Goal: Transaction & Acquisition: Purchase product/service

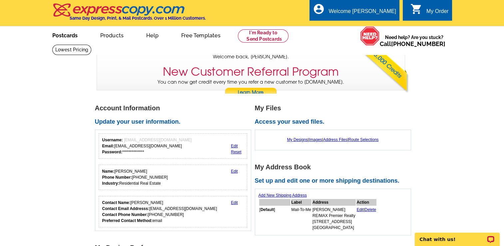
click at [58, 35] on link "Postcards" at bounding box center [65, 35] width 47 height 16
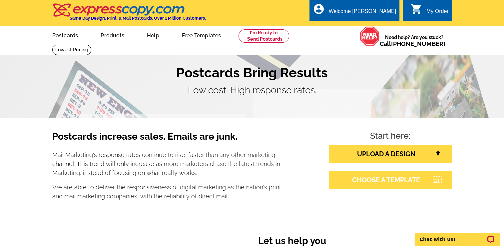
click at [381, 180] on link "CHOOSE A TEMPLATE" at bounding box center [390, 180] width 123 height 18
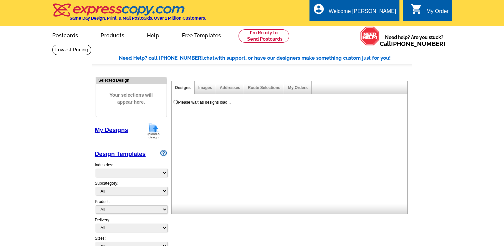
select select "785"
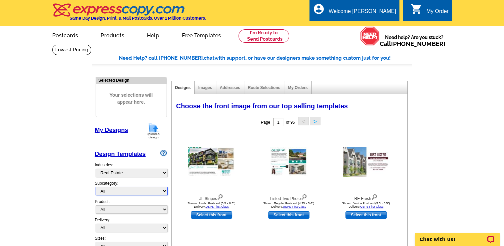
click at [165, 190] on select "All RE/MAX® Referrals Keller Williams® Berkshire Hathaway Home Services Century…" at bounding box center [132, 191] width 72 height 8
select select "789"
click at [96, 187] on select "All RE/MAX® Referrals Keller Williams® Berkshire Hathaway Home Services Century…" at bounding box center [132, 191] width 72 height 8
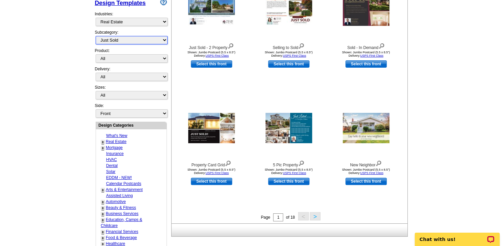
scroll to position [182, 0]
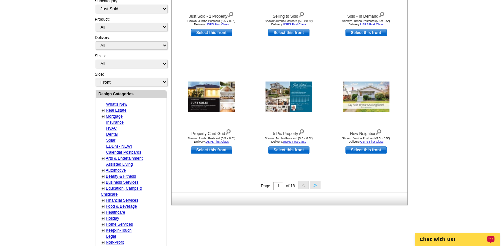
click at [316, 185] on button ">" at bounding box center [315, 185] width 11 height 8
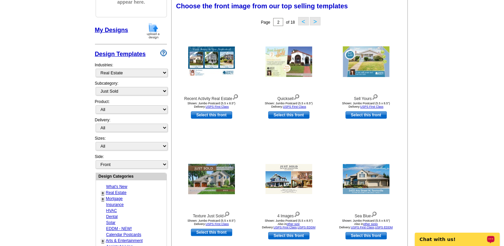
scroll to position [98, 0]
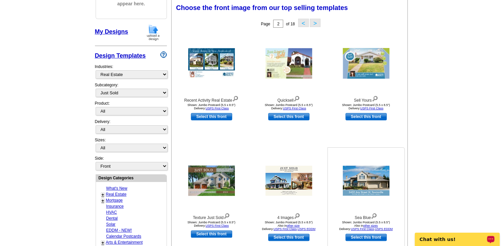
click at [362, 177] on img at bounding box center [366, 181] width 47 height 30
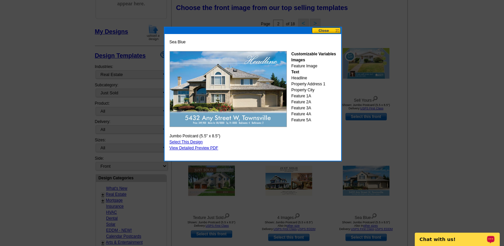
click at [192, 141] on link "Select This Design" at bounding box center [186, 142] width 33 height 5
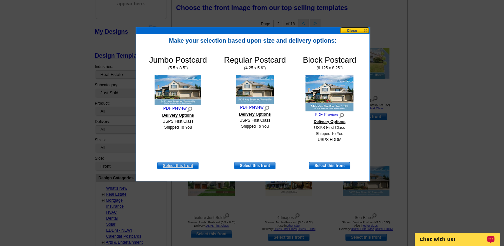
click at [179, 165] on link "Select this front" at bounding box center [177, 165] width 41 height 7
select select "2"
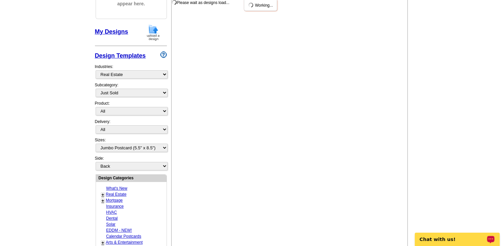
scroll to position [0, 0]
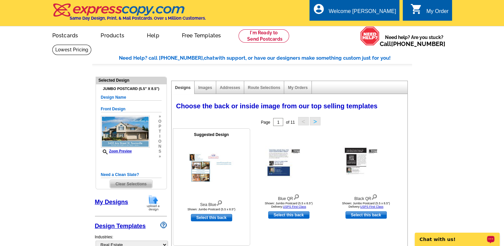
click at [219, 201] on img at bounding box center [219, 202] width 6 height 7
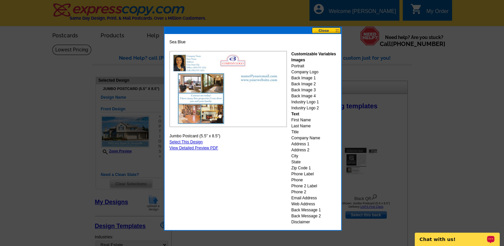
click at [323, 29] on button at bounding box center [326, 30] width 29 height 6
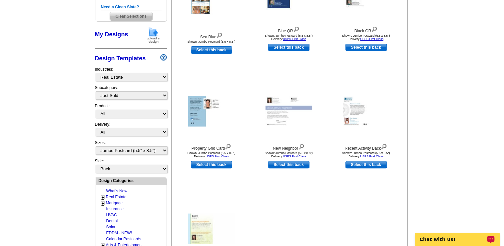
scroll to position [168, 0]
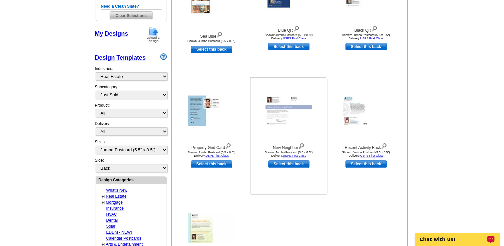
click at [280, 162] on link "Select this back" at bounding box center [288, 163] width 41 height 7
select select "front"
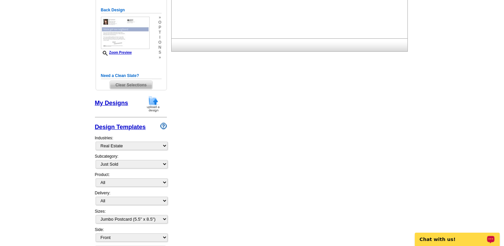
scroll to position [0, 0]
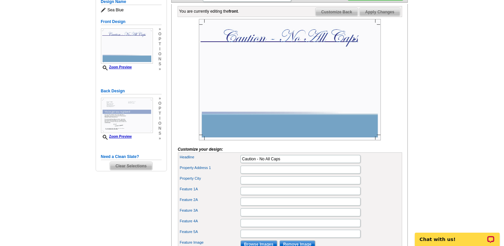
scroll to position [101, 0]
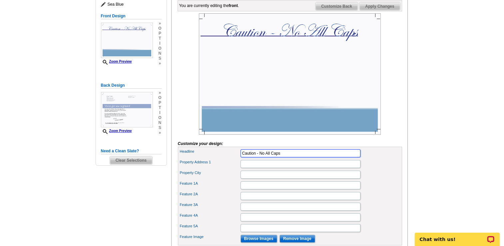
drag, startPoint x: 281, startPoint y: 163, endPoint x: 238, endPoint y: 163, distance: 43.7
click at [238, 159] on div "Headline Caution - No All Caps" at bounding box center [290, 153] width 222 height 11
type input "Sold Fast"
click at [261, 168] on input "Property Address 1" at bounding box center [301, 164] width 120 height 8
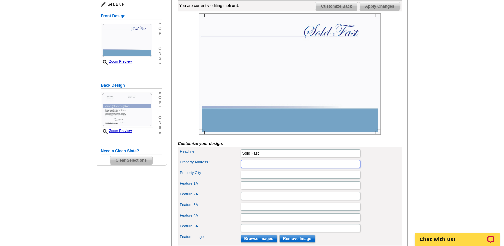
click at [267, 168] on input "Property Address 1" at bounding box center [301, 164] width 120 height 8
paste input "21919 W 121st Street, Olathe, KS 66061"
type input "21919 W 121st Street, Olathe, KS 66061"
click at [295, 179] on input "Property City" at bounding box center [301, 175] width 120 height 8
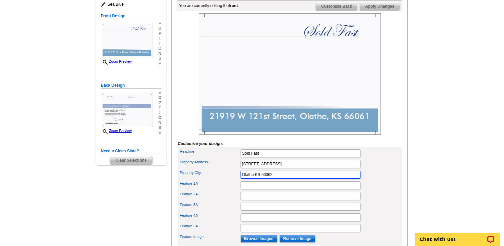
type input "Olathe KS 66062"
click at [324, 168] on input "21919 W 121st Street, Olathe, KS 66061" at bounding box center [301, 164] width 120 height 8
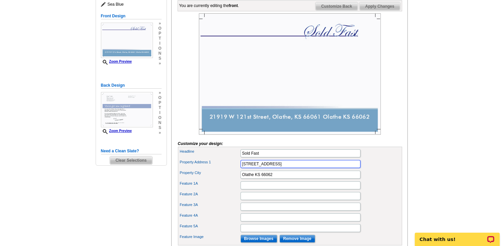
type input "21919 W 121st Street"
drag, startPoint x: 274, startPoint y: 185, endPoint x: 235, endPoint y: 186, distance: 39.0
click at [235, 180] on div "Property City Olathe KS 66062" at bounding box center [290, 174] width 222 height 11
click at [301, 168] on input "21919 W 121st Street" at bounding box center [301, 164] width 120 height 8
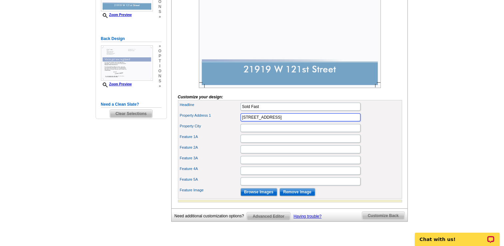
scroll to position [149, 0]
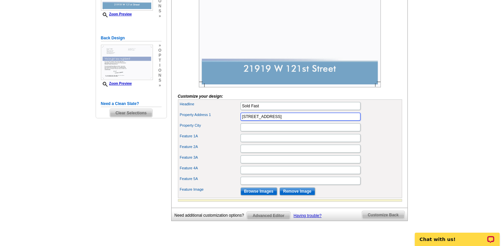
type input "21919 W 121st Street Olathe KS 66061"
click at [267, 195] on input "Browse Images" at bounding box center [259, 191] width 37 height 8
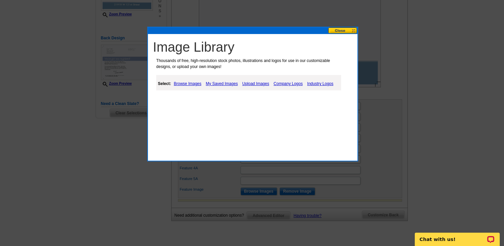
click at [255, 84] on link "Upload Images" at bounding box center [256, 84] width 30 height 8
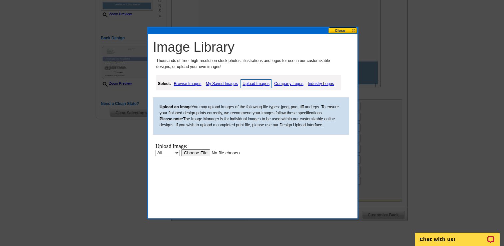
scroll to position [0, 0]
click at [255, 83] on link "Upload Images" at bounding box center [256, 83] width 31 height 9
click at [177, 152] on select "All Property" at bounding box center [168, 153] width 24 height 6
click at [195, 151] on input "file" at bounding box center [223, 152] width 84 height 7
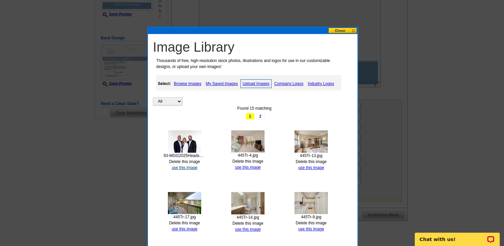
click at [185, 167] on link "use this image" at bounding box center [185, 167] width 26 height 5
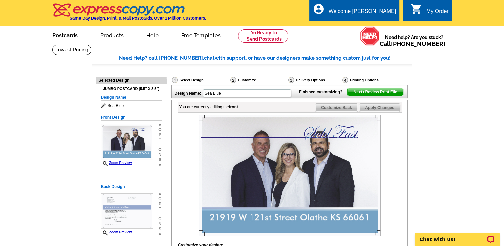
click at [57, 36] on link "Postcards" at bounding box center [65, 35] width 47 height 16
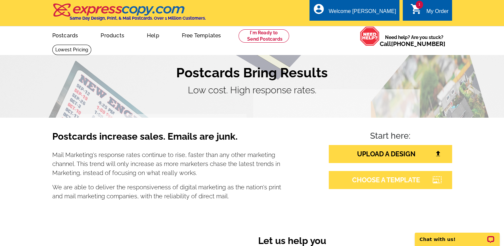
click at [371, 181] on link "CHOOSE A TEMPLATE" at bounding box center [390, 180] width 123 height 18
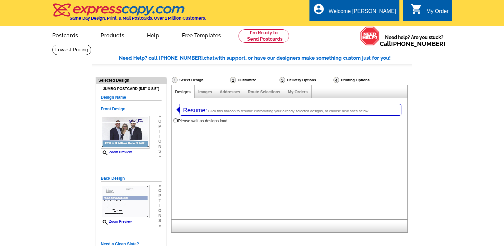
select select "1"
select select "2"
select select "785"
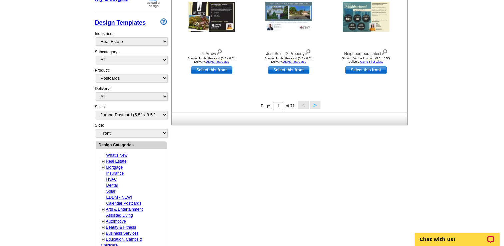
scroll to position [294, 0]
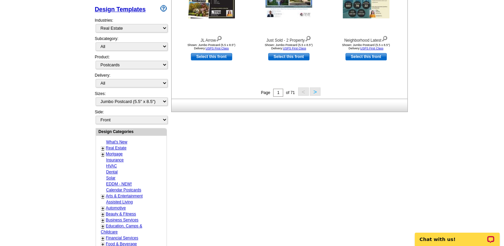
click at [314, 93] on button ">" at bounding box center [315, 91] width 11 height 8
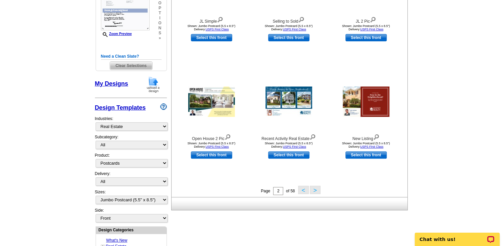
scroll to position [197, 0]
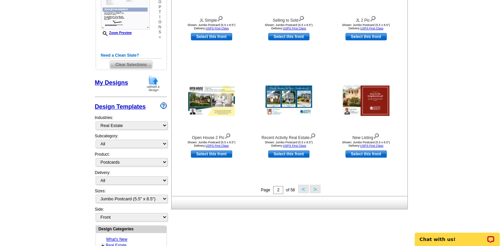
click at [315, 188] on button ">" at bounding box center [315, 189] width 11 height 8
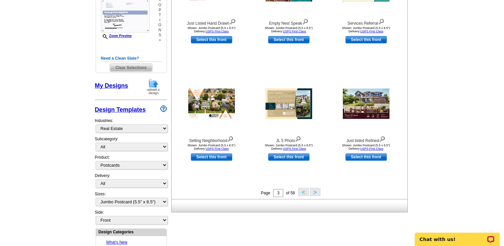
scroll to position [197, 0]
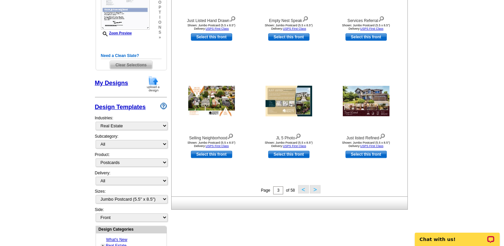
click at [316, 189] on button ">" at bounding box center [315, 189] width 11 height 8
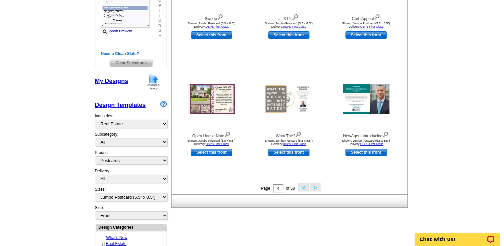
scroll to position [205, 0]
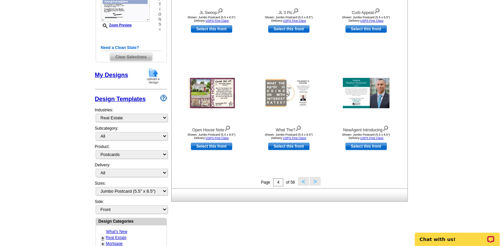
click at [317, 181] on button ">" at bounding box center [315, 181] width 11 height 8
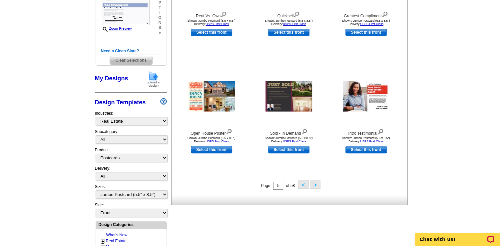
scroll to position [208, 0]
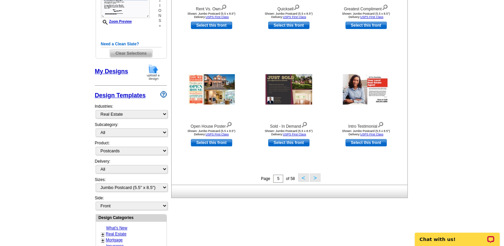
click at [315, 177] on button ">" at bounding box center [315, 177] width 11 height 8
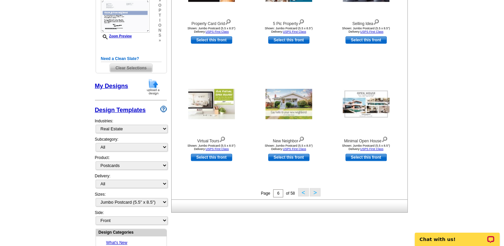
scroll to position [196, 0]
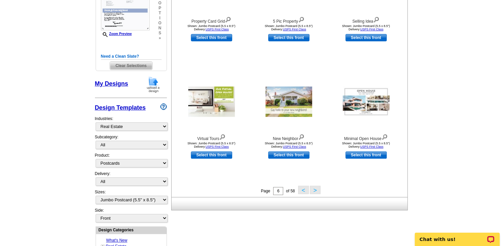
click at [315, 190] on button ">" at bounding box center [315, 190] width 11 height 8
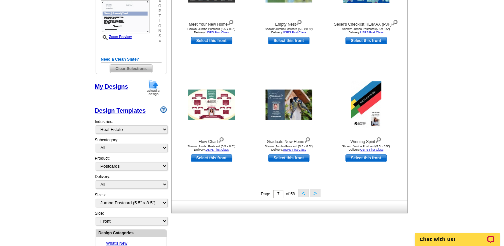
scroll to position [199, 0]
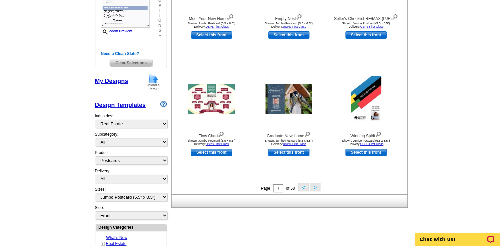
click at [314, 187] on button ">" at bounding box center [315, 187] width 11 height 8
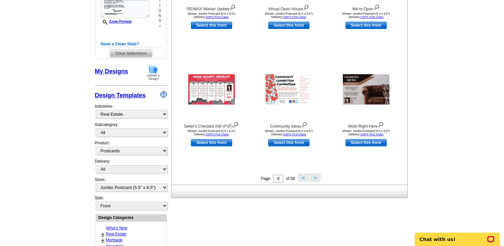
scroll to position [220, 0]
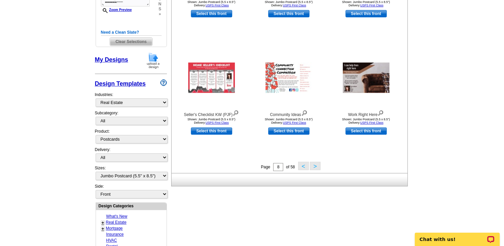
click at [313, 166] on button ">" at bounding box center [315, 166] width 11 height 8
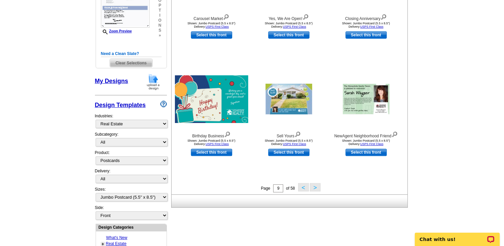
scroll to position [200, 0]
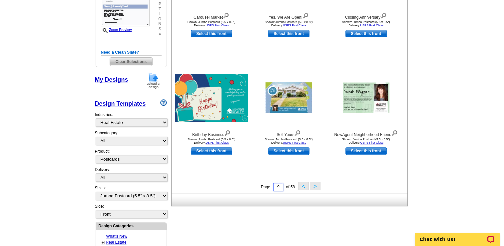
drag, startPoint x: 277, startPoint y: 188, endPoint x: 280, endPoint y: 187, distance: 3.3
click at [280, 187] on input "9" at bounding box center [278, 187] width 10 height 8
type input "2"
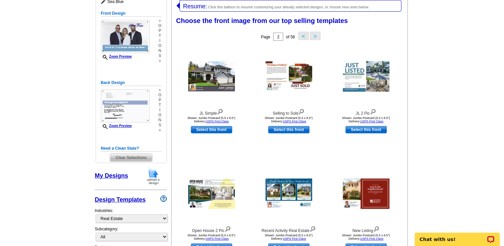
scroll to position [103, 0]
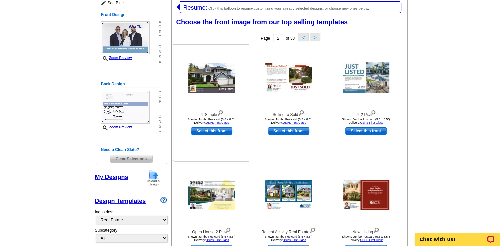
click at [209, 131] on link "Select this front" at bounding box center [211, 130] width 41 height 7
select select "back"
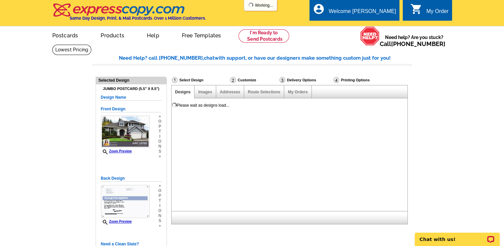
scroll to position [0, 0]
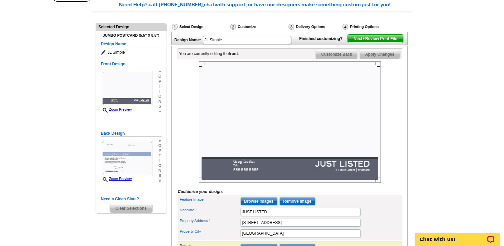
scroll to position [56, 0]
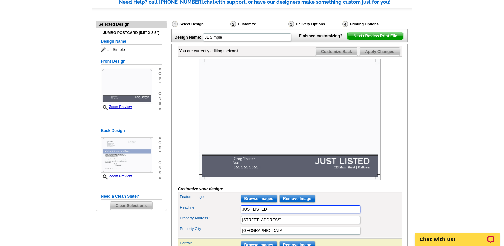
drag, startPoint x: 271, startPoint y: 220, endPoint x: 241, endPoint y: 222, distance: 30.0
click at [241, 213] on input "JUST LISTED" at bounding box center [301, 209] width 120 height 8
type input "SOLD FAST"
drag, startPoint x: 273, startPoint y: 231, endPoint x: 237, endPoint y: 233, distance: 35.4
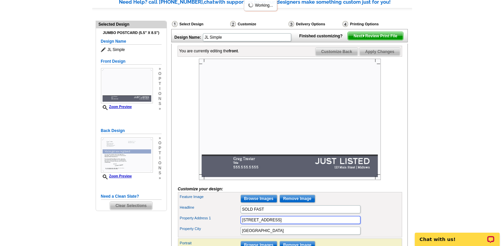
click at [237, 225] on div "Property Address 1 [STREET_ADDRESS]" at bounding box center [290, 220] width 222 height 11
paste input "[STREET_ADDRESS]"
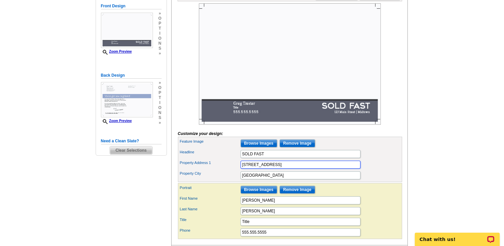
scroll to position [114, 0]
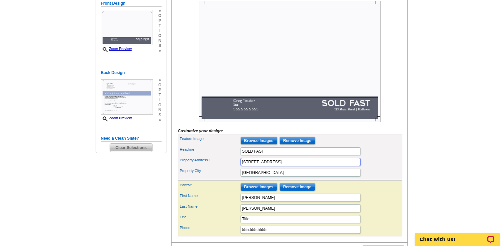
type input "[STREET_ADDRESS]"
drag, startPoint x: 259, startPoint y: 183, endPoint x: 240, endPoint y: 184, distance: 18.7
click at [240, 178] on div "Property City [GEOGRAPHIC_DATA]" at bounding box center [290, 172] width 222 height 11
type input "Olathe KS"
click at [322, 166] on input "[STREET_ADDRESS]" at bounding box center [301, 162] width 120 height 8
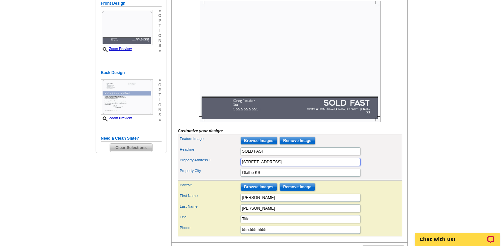
type input "[STREET_ADDRESS]"
drag, startPoint x: 259, startPoint y: 208, endPoint x: 240, endPoint y: 210, distance: 18.7
click at [240, 203] on div "First Name [PERSON_NAME]" at bounding box center [290, 197] width 222 height 11
type input "Team"
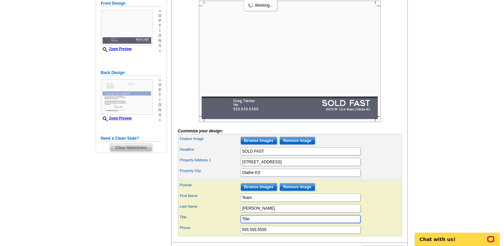
drag, startPoint x: 260, startPoint y: 229, endPoint x: 239, endPoint y: 230, distance: 21.4
click at [239, 224] on div "Title Title" at bounding box center [290, 219] width 222 height 11
type input "Agents/Broker"
click at [261, 145] on input "Browse Images" at bounding box center [259, 141] width 37 height 8
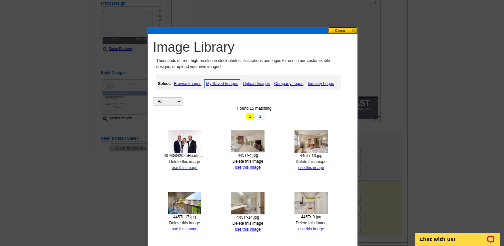
click at [185, 167] on link "use this image" at bounding box center [185, 167] width 26 height 5
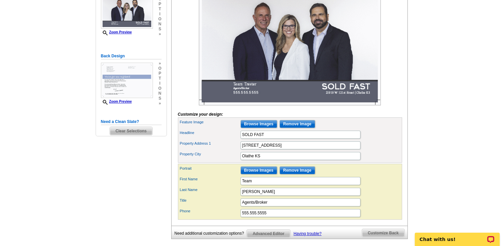
scroll to position [126, 0]
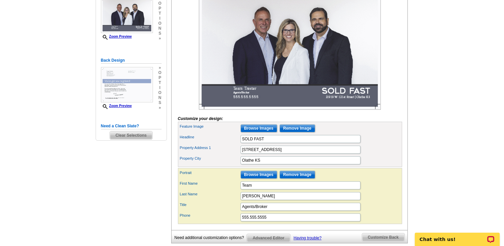
click at [122, 133] on span "Clear Selections" at bounding box center [131, 135] width 42 height 8
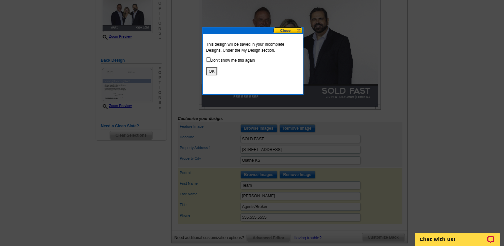
click at [211, 70] on button "OK" at bounding box center [211, 71] width 11 height 8
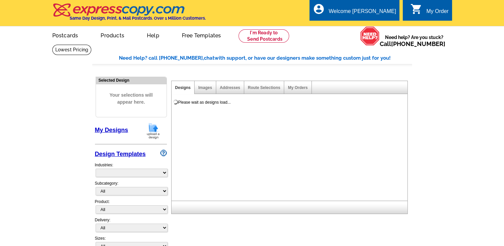
select select "785"
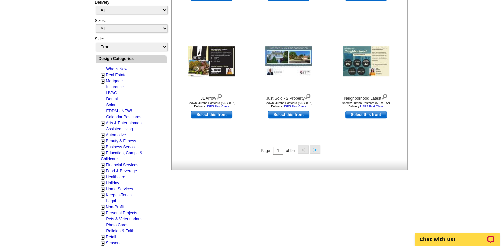
scroll to position [227, 0]
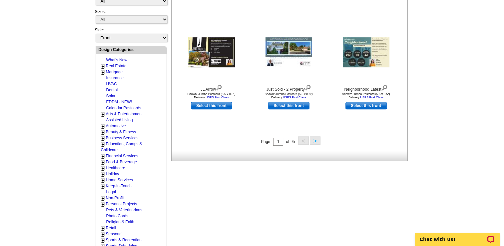
click at [315, 141] on button ">" at bounding box center [315, 140] width 11 height 8
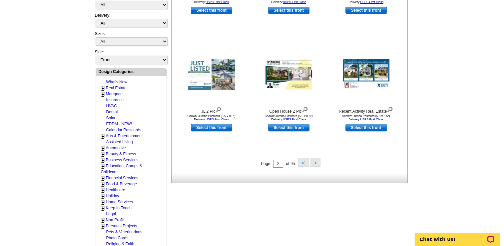
scroll to position [207, 0]
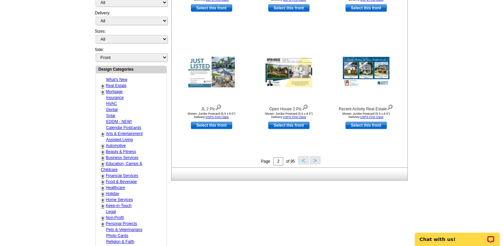
click at [113, 83] on link "Real Estate" at bounding box center [116, 85] width 21 height 5
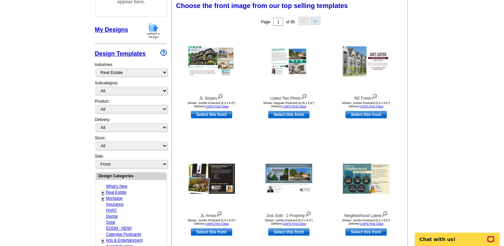
scroll to position [98, 0]
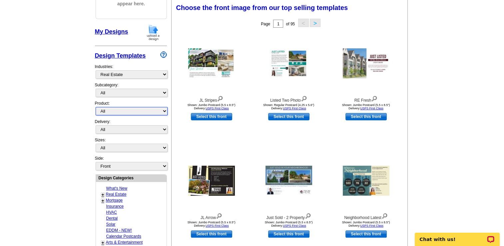
click at [164, 111] on select "All Postcards Letters and flyers Business Cards Door Hangers Greeting Cards" at bounding box center [132, 111] width 72 height 8
select select "1"
click at [96, 107] on select "All Postcards Letters and flyers Business Cards Door Hangers Greeting Cards" at bounding box center [132, 111] width 72 height 8
click at [164, 127] on select "All First Class Mail Shipped to Me EDDM Save 66% on Postage" at bounding box center [132, 129] width 72 height 8
select select "1"
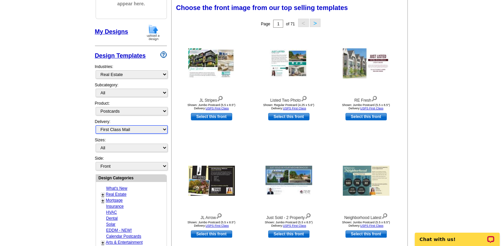
click at [96, 125] on select "All First Class Mail Shipped to Me EDDM Save 66% on Postage" at bounding box center [132, 129] width 72 height 8
click at [164, 146] on select "All Jumbo Postcard (5.5" x 8.5") Regular Postcard (4.25" x 5.6") Panoramic Post…" at bounding box center [132, 148] width 72 height 8
select select "2"
click at [96, 144] on select "All Jumbo Postcard (5.5" x 8.5") Regular Postcard (4.25" x 5.6") Panoramic Post…" at bounding box center [132, 148] width 72 height 8
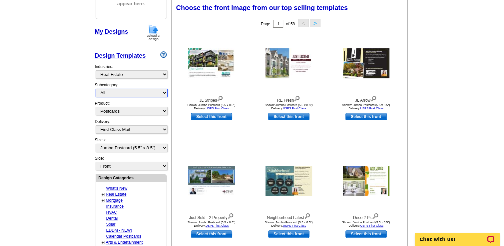
click at [164, 93] on select "All RE/MAX® Referrals Keller Williams® Berkshire Hathaway Home Services Century…" at bounding box center [132, 93] width 72 height 8
select select "789"
click at [96, 89] on select "All RE/MAX® Referrals Keller Williams® Berkshire Hathaway Home Services Century…" at bounding box center [132, 93] width 72 height 8
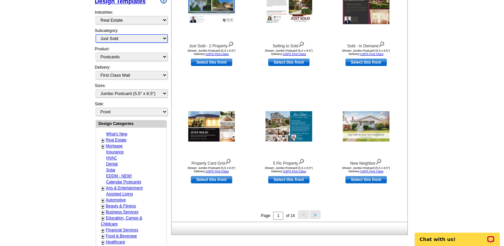
scroll to position [156, 0]
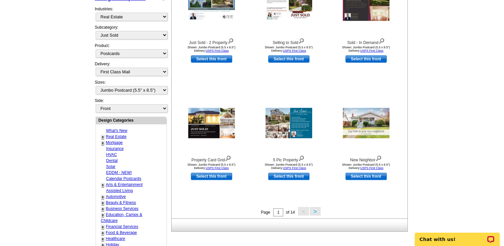
click at [316, 212] on button ">" at bounding box center [315, 211] width 11 height 8
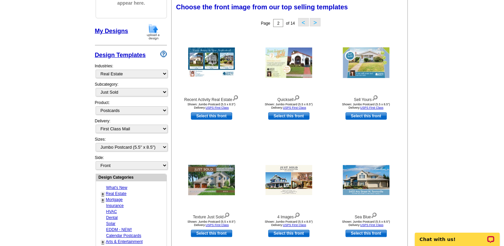
scroll to position [98, 0]
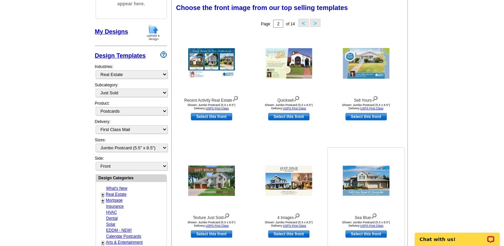
click at [374, 216] on img at bounding box center [374, 215] width 6 height 7
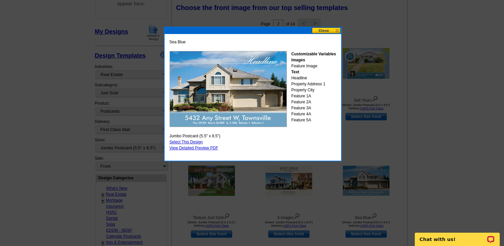
click at [325, 30] on button at bounding box center [326, 30] width 29 height 6
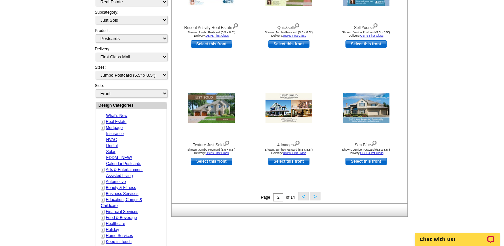
scroll to position [184, 0]
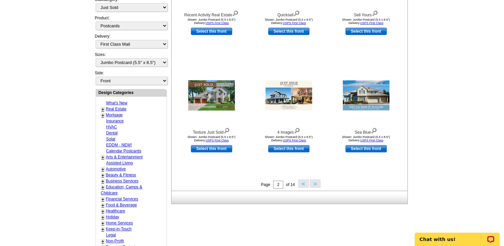
click at [314, 182] on button ">" at bounding box center [315, 183] width 11 height 8
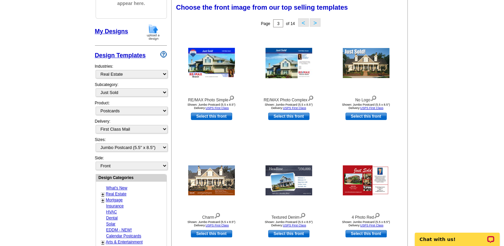
scroll to position [98, 0]
click at [367, 63] on img at bounding box center [366, 63] width 47 height 30
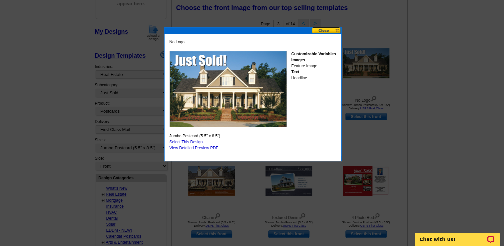
click at [193, 141] on link "Select This Design" at bounding box center [186, 142] width 33 height 5
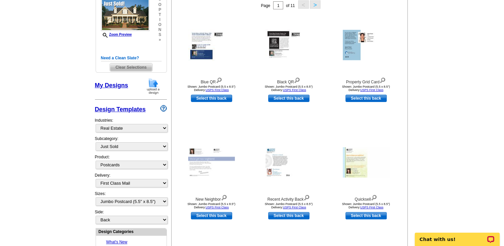
scroll to position [117, 0]
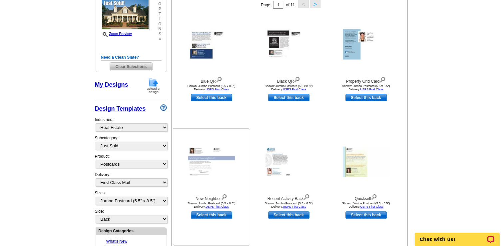
click at [201, 215] on link "Select this back" at bounding box center [211, 214] width 41 height 7
select select "front"
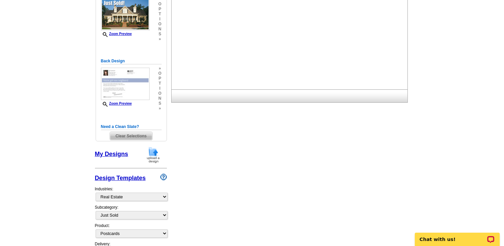
scroll to position [0, 0]
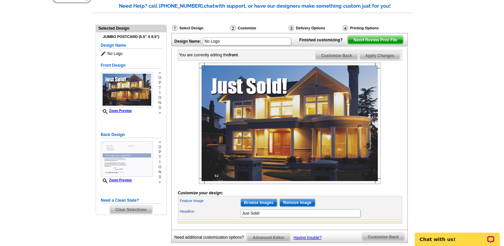
scroll to position [55, 0]
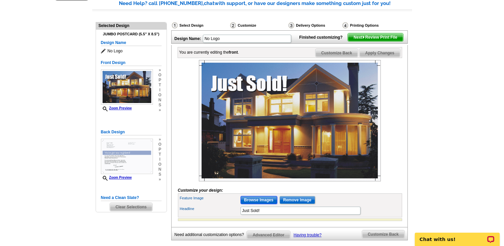
click at [256, 204] on input "Browse Images" at bounding box center [259, 200] width 37 height 8
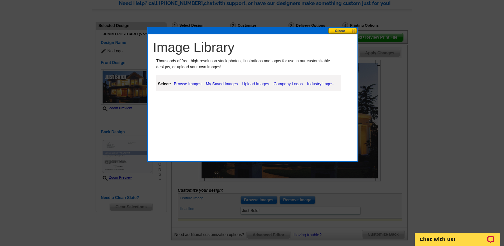
click at [219, 83] on link "My Saved Images" at bounding box center [221, 84] width 35 height 8
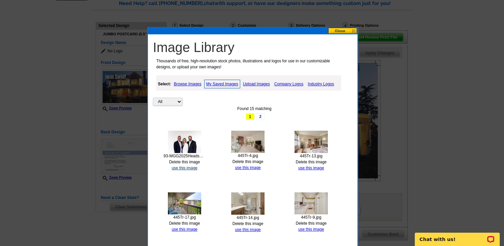
click at [180, 167] on link "use this image" at bounding box center [185, 168] width 26 height 5
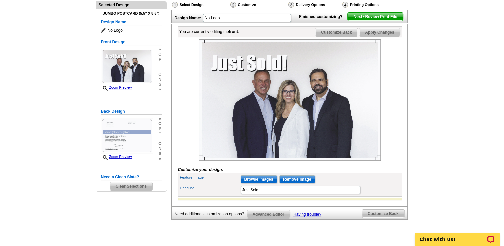
scroll to position [69, 0]
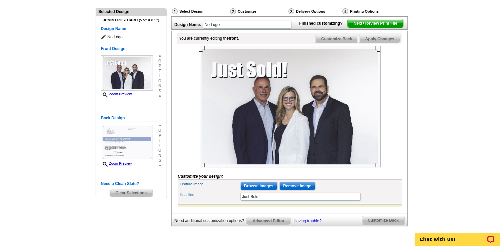
click at [339, 43] on span "Customize Back" at bounding box center [337, 39] width 42 height 8
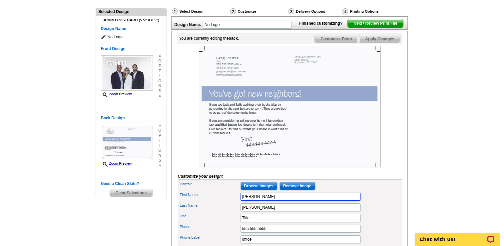
drag, startPoint x: 253, startPoint y: 209, endPoint x: 238, endPoint y: 212, distance: 15.0
click at [238, 202] on div "First Name [PERSON_NAME]" at bounding box center [290, 196] width 222 height 11
type input "Team"
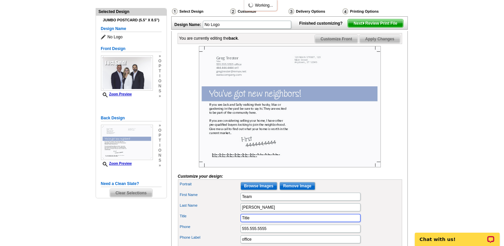
scroll to position [0, 0]
drag, startPoint x: 258, startPoint y: 229, endPoint x: 234, endPoint y: 229, distance: 24.7
click at [236, 223] on div "Title Title" at bounding box center [290, 218] width 222 height 11
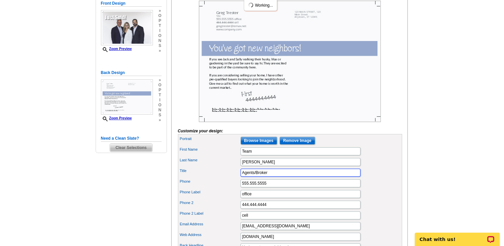
scroll to position [136, 0]
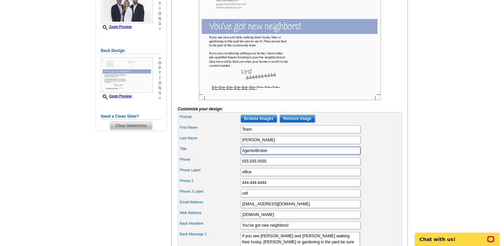
type input "Agents/Broker"
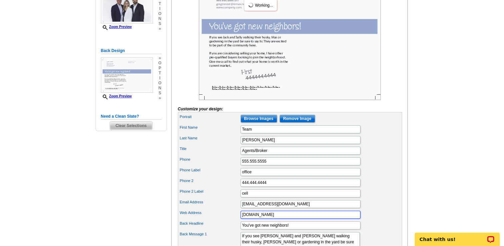
drag, startPoint x: 284, startPoint y: 225, endPoint x: 235, endPoint y: 227, distance: 49.7
click at [235, 220] on div "Web Address [DOMAIN_NAME]" at bounding box center [290, 214] width 222 height 11
type input "www. [DOMAIN_NAME]"
drag, startPoint x: 291, startPoint y: 235, endPoint x: 236, endPoint y: 235, distance: 55.3
click at [236, 231] on div "Back Headline You've got new neighbors!" at bounding box center [290, 225] width 222 height 11
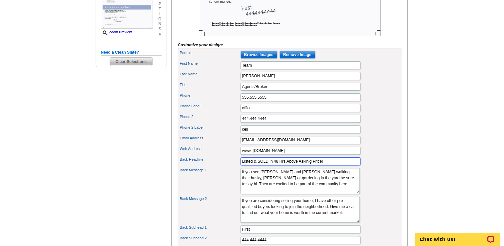
scroll to position [205, 0]
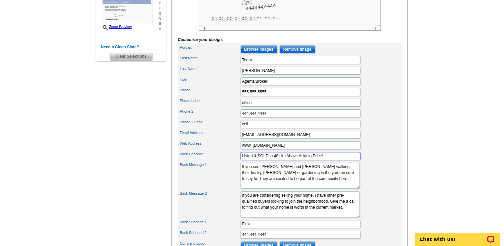
type input "Listed & SOLD in 48 Hrs Above Askinig Price!"
drag, startPoint x: 278, startPoint y: 187, endPoint x: 234, endPoint y: 176, distance: 45.5
click at [234, 176] on div "Back Message 1 If you see Jack and Sally walking their husky, Max or gardening …" at bounding box center [290, 175] width 222 height 29
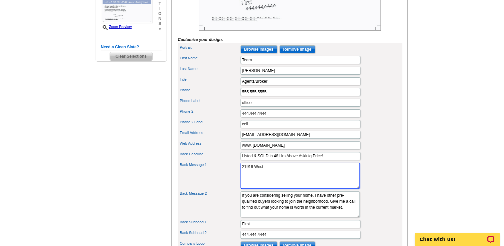
click at [242, 176] on textarea "If you see [PERSON_NAME] and [PERSON_NAME] walking their husky, [PERSON_NAME] o…" at bounding box center [300, 176] width 119 height 26
click at [333, 175] on textarea "If you see [PERSON_NAME] and [PERSON_NAME] walking their husky, [PERSON_NAME] o…" at bounding box center [300, 176] width 119 height 26
type textarea "You'll be getting new neighbors at [STREET_ADDRESS] very soon and we're the tea…"
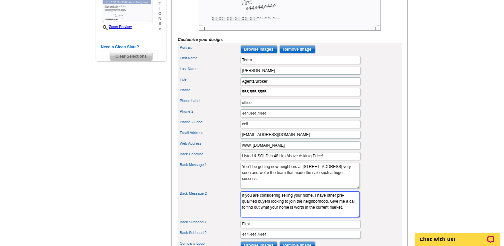
click at [317, 203] on textarea "If you are considering selling your home, I have other pre-qualified buyers loo…" at bounding box center [300, 204] width 119 height 26
drag, startPoint x: 337, startPoint y: 210, endPoint x: 339, endPoint y: 224, distance: 13.9
click at [339, 217] on textarea "If you are considering selling your home, I have other pre-qualified buyers loo…" at bounding box center [300, 204] width 119 height 26
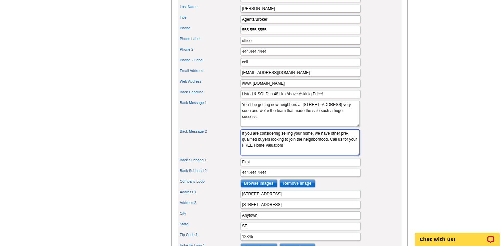
scroll to position [270, 0]
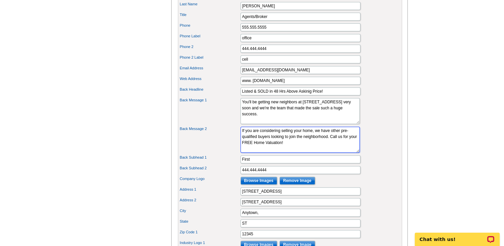
type textarea "If you are considering selling your home, we have other pre-qualified buyers lo…"
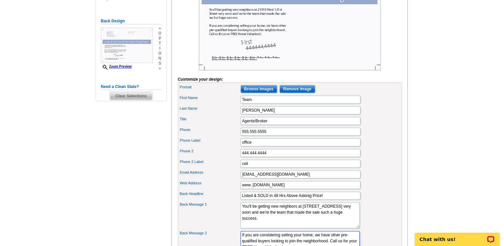
scroll to position [169, 0]
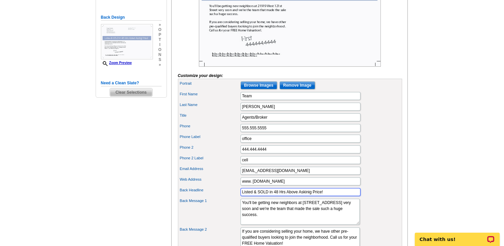
click at [307, 196] on input "Listed & SOLD in 48 Hrs Above Askinig Price!" at bounding box center [301, 192] width 120 height 8
click at [304, 196] on input "Listed & SOLD in 48 Hrs Above Askiig Price!" at bounding box center [301, 192] width 120 height 8
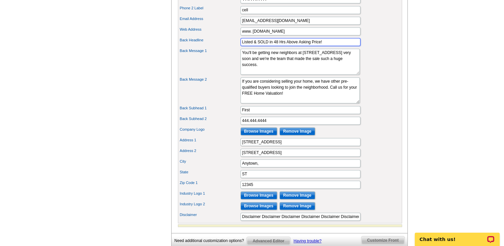
scroll to position [320, 0]
type input "Listed & SOLD in 48 Hrs Above Asking Price!"
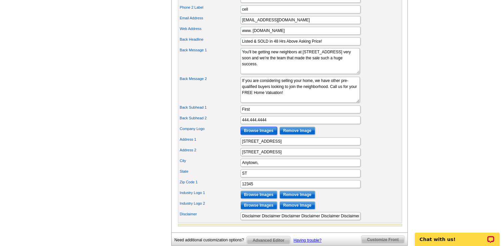
click at [261, 135] on input "Browse Images" at bounding box center [259, 131] width 37 height 8
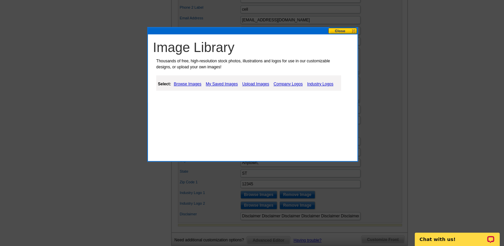
click at [252, 83] on link "Upload Images" at bounding box center [256, 84] width 30 height 8
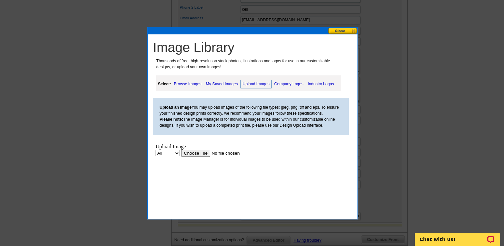
scroll to position [0, 0]
click at [194, 152] on input "file" at bounding box center [223, 152] width 84 height 7
click at [213, 84] on link "My Saved Images" at bounding box center [221, 84] width 35 height 8
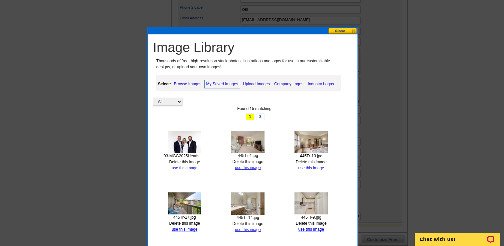
click at [257, 83] on link "Upload Images" at bounding box center [256, 84] width 30 height 8
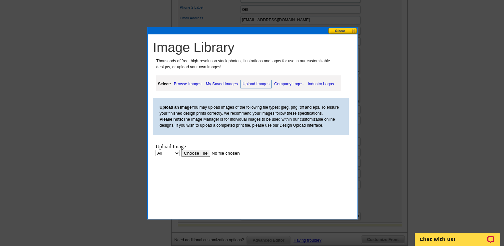
click at [197, 153] on input "file" at bounding box center [223, 152] width 84 height 7
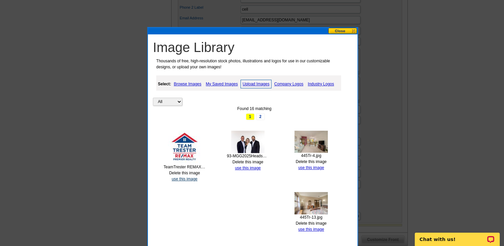
click at [187, 177] on link "use this image" at bounding box center [185, 179] width 26 height 5
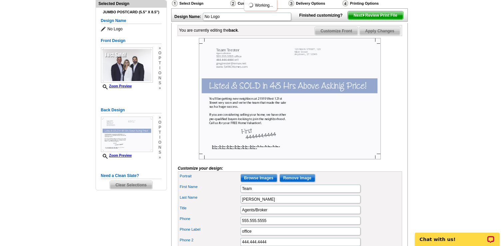
scroll to position [82, 0]
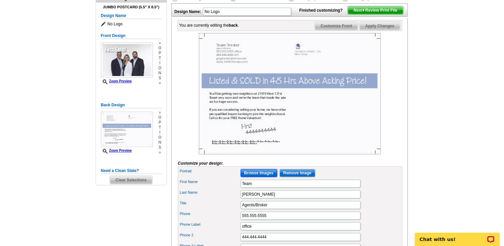
click at [257, 177] on input "Browse Images" at bounding box center [259, 173] width 37 height 8
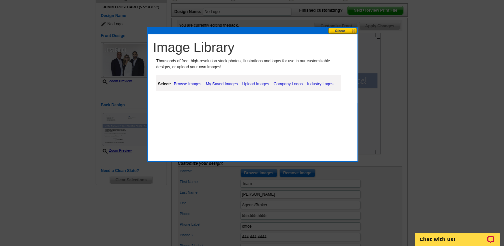
click at [217, 84] on link "My Saved Images" at bounding box center [221, 84] width 35 height 8
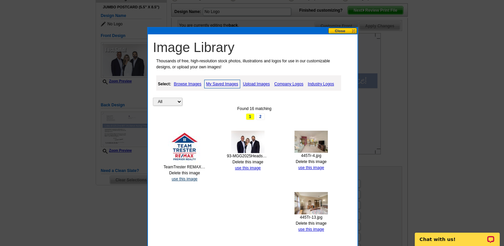
click at [178, 179] on link "use this image" at bounding box center [185, 179] width 26 height 5
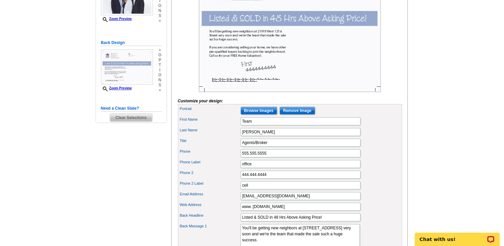
scroll to position [145, 0]
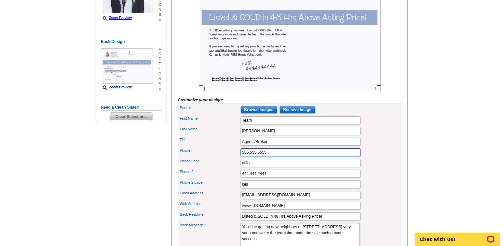
drag, startPoint x: 268, startPoint y: 162, endPoint x: 238, endPoint y: 162, distance: 30.0
click at [238, 158] on div "Phone 555.555.5555" at bounding box center [290, 152] width 222 height 11
type input "[PHONE_NUMBER]"
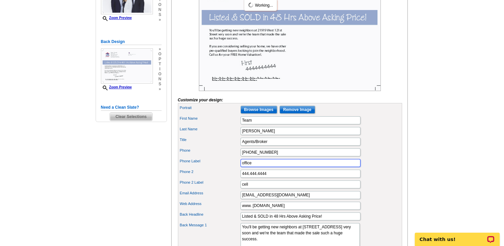
drag, startPoint x: 252, startPoint y: 173, endPoint x: 241, endPoint y: 174, distance: 11.4
click at [241, 167] on input "office" at bounding box center [301, 163] width 120 height 8
type input "Cell"
drag, startPoint x: 268, startPoint y: 184, endPoint x: 235, endPoint y: 183, distance: 32.7
click at [235, 179] on div "Phone 2 444.444.4444" at bounding box center [290, 173] width 222 height 11
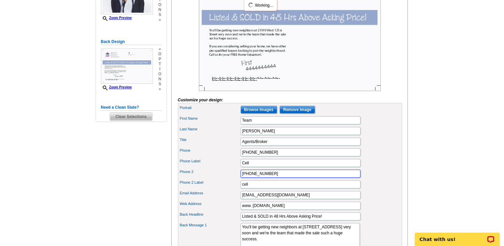
type input "[PHONE_NUMBER]"
drag, startPoint x: 253, startPoint y: 195, endPoint x: 234, endPoint y: 193, distance: 19.1
click at [234, 190] on div "Phone 2 Label cell" at bounding box center [290, 184] width 222 height 11
type input "Office"
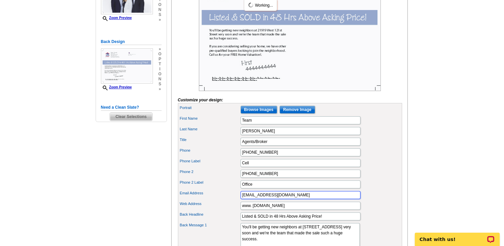
click at [291, 199] on input "[EMAIL_ADDRESS][DOMAIN_NAME]" at bounding box center [301, 195] width 120 height 8
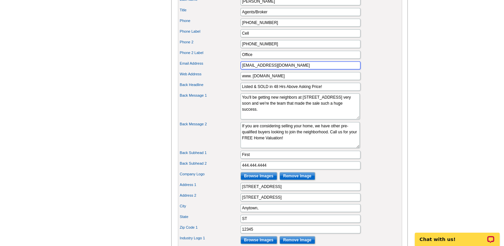
scroll to position [279, 0]
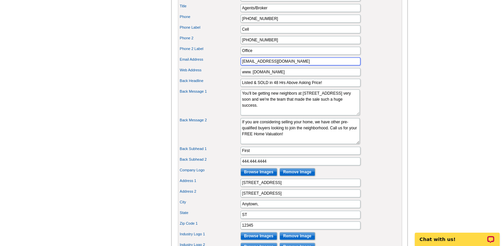
type input "[EMAIL_ADDRESS][DOMAIN_NAME]"
click at [256, 176] on input "Browse Images" at bounding box center [259, 172] width 37 height 8
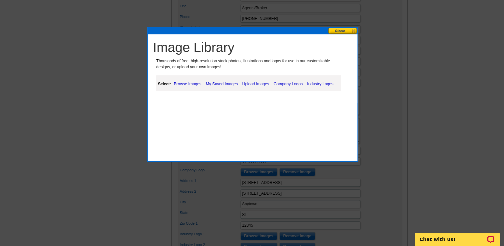
click at [287, 83] on link "Company Logos" at bounding box center [288, 84] width 32 height 8
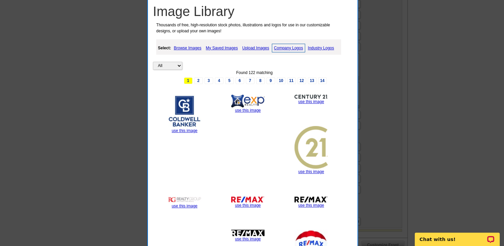
scroll to position [338, 0]
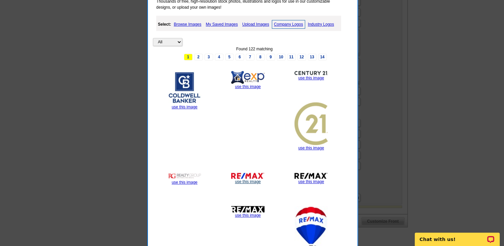
click at [251, 180] on link "use this image" at bounding box center [248, 181] width 26 height 5
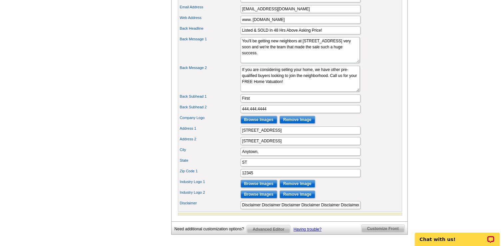
scroll to position [334, 0]
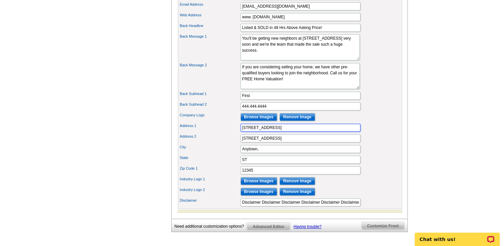
drag, startPoint x: 279, startPoint y: 137, endPoint x: 241, endPoint y: 137, distance: 37.7
click at [241, 132] on input "[STREET_ADDRESS]" at bounding box center [301, 128] width 120 height 8
type input "[STREET_ADDRESS]"
click at [278, 142] on input "[STREET_ADDRESS]" at bounding box center [301, 138] width 120 height 8
drag, startPoint x: 277, startPoint y: 146, endPoint x: 234, endPoint y: 148, distance: 43.3
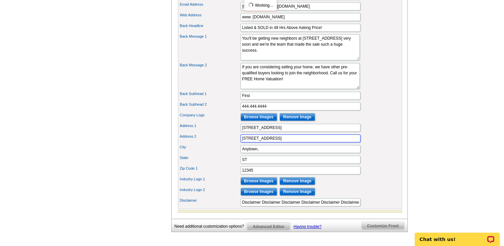
click at [234, 144] on div "Address 2 123 Main Street" at bounding box center [290, 138] width 222 height 11
type input "Prairie Village KS"
drag, startPoint x: 279, startPoint y: 147, endPoint x: 234, endPoint y: 147, distance: 44.7
click at [234, 144] on div "Address 2 Prairie Village KS" at bounding box center [290, 138] width 222 height 11
drag, startPoint x: 266, startPoint y: 157, endPoint x: 232, endPoint y: 158, distance: 33.7
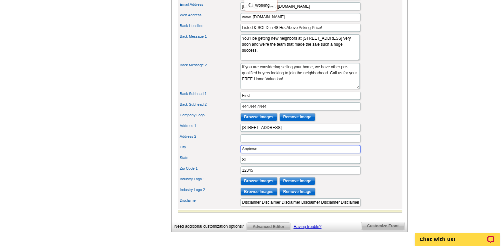
click at [232, 154] on div "City Anytown," at bounding box center [290, 149] width 222 height 11
type input "[GEOGRAPHIC_DATA]"
click at [268, 164] on input "ST" at bounding box center [301, 160] width 120 height 8
click at [254, 164] on input "ST" at bounding box center [301, 160] width 120 height 8
type input "S"
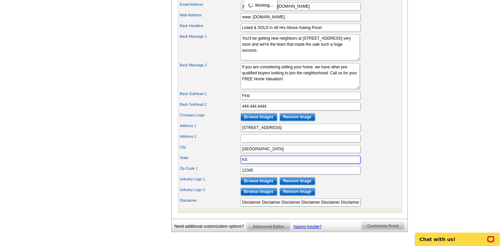
type input "KS"
drag, startPoint x: 260, startPoint y: 179, endPoint x: 234, endPoint y: 179, distance: 26.3
click at [234, 176] on div "Zip Code 1 12345" at bounding box center [290, 170] width 222 height 11
type input "66208"
click at [262, 185] on input "Browse Images" at bounding box center [259, 181] width 37 height 8
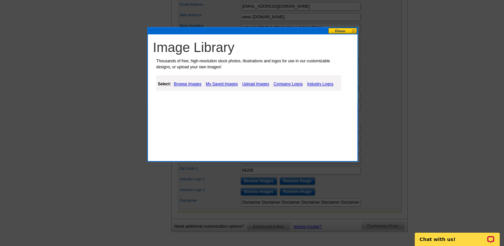
click at [292, 83] on link "Company Logos" at bounding box center [288, 84] width 32 height 8
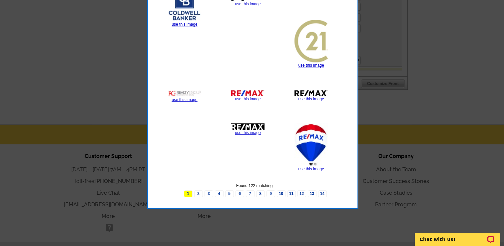
scroll to position [481, 0]
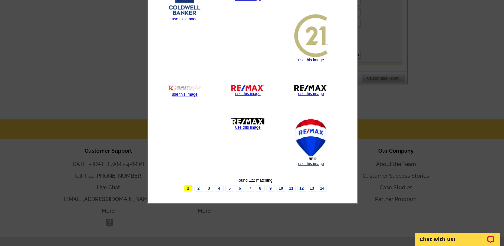
click at [319, 163] on link "use this image" at bounding box center [311, 163] width 26 height 5
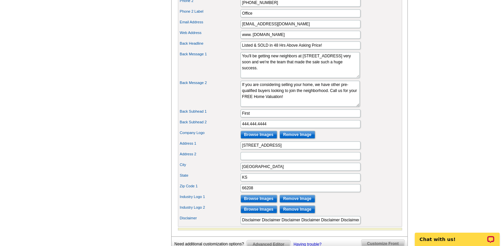
scroll to position [317, 0]
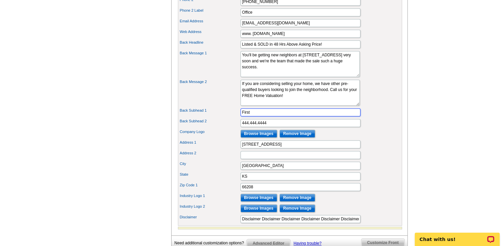
drag, startPoint x: 254, startPoint y: 121, endPoint x: 239, endPoint y: 122, distance: 15.0
click at [239, 118] on div "Back Subhead 1 First" at bounding box center [290, 112] width 222 height 11
type input "Sold"
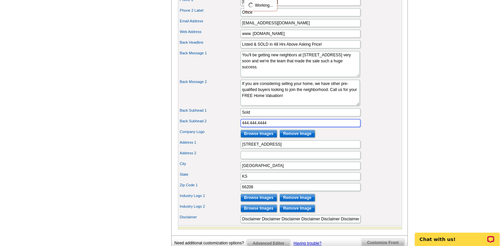
drag, startPoint x: 271, startPoint y: 133, endPoint x: 238, endPoint y: 133, distance: 33.0
click at [238, 128] on div "Back Subhead 2 444.444.4444" at bounding box center [290, 123] width 222 height 11
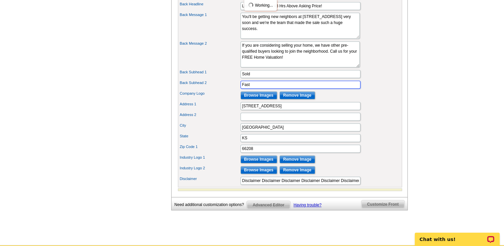
scroll to position [370, 0]
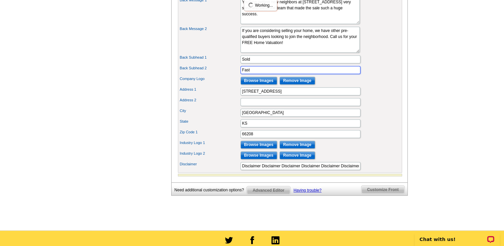
type input "Fast"
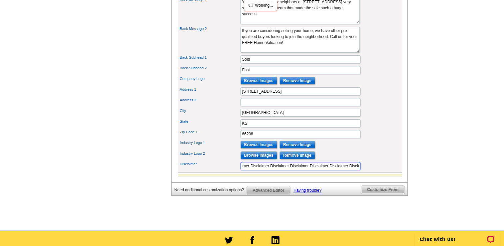
scroll to position [0, 179]
drag, startPoint x: 241, startPoint y: 174, endPoint x: 379, endPoint y: 176, distance: 137.3
click at [379, 171] on div "Disclaimer Disclaimer Disclaimer Disclaimer Disclaimer Disclaimer Disclaimer Di…" at bounding box center [290, 166] width 222 height 11
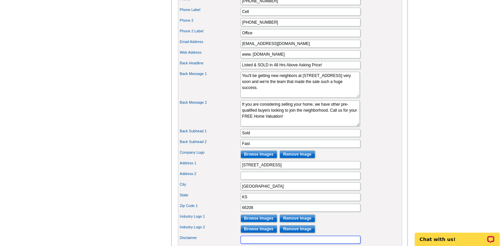
scroll to position [297, 0]
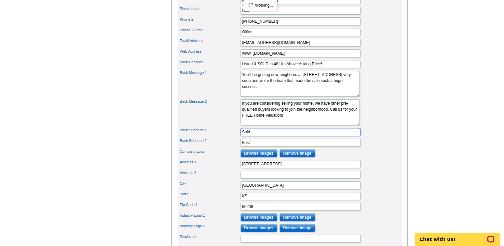
drag, startPoint x: 251, startPoint y: 141, endPoint x: 221, endPoint y: 143, distance: 30.1
click at [227, 137] on div "Back Subhead 1 Sold" at bounding box center [290, 132] width 222 height 11
drag, startPoint x: 254, startPoint y: 151, endPoint x: 223, endPoint y: 151, distance: 31.3
click at [223, 148] on div "Back Subhead 2 Fast" at bounding box center [290, 142] width 222 height 11
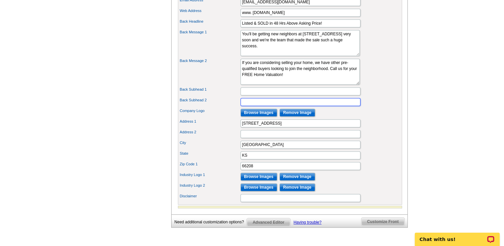
scroll to position [341, 0]
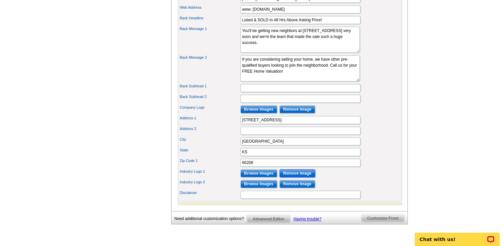
click at [303, 177] on input "Remove Image" at bounding box center [298, 173] width 36 height 8
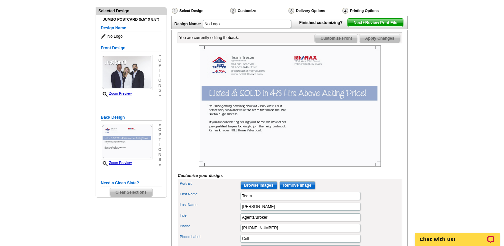
scroll to position [62, 0]
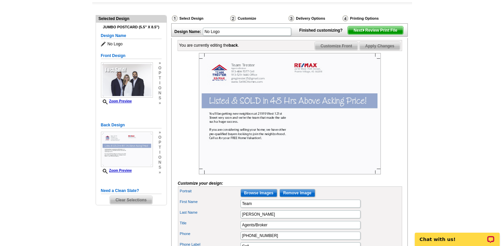
click at [332, 50] on span "Customize Front" at bounding box center [336, 46] width 43 height 8
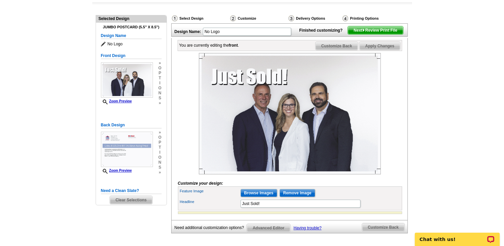
click at [373, 34] on span "Next Review Print File" at bounding box center [375, 30] width 55 height 8
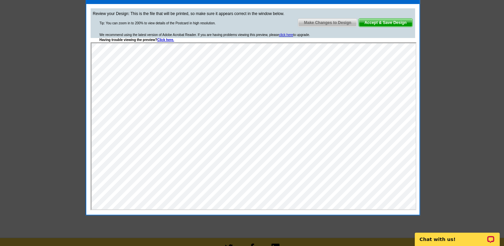
scroll to position [93, 0]
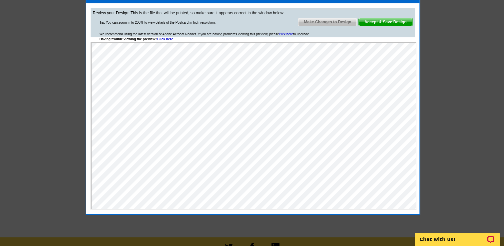
click at [328, 21] on span "Make Changes to Design" at bounding box center [327, 22] width 59 height 8
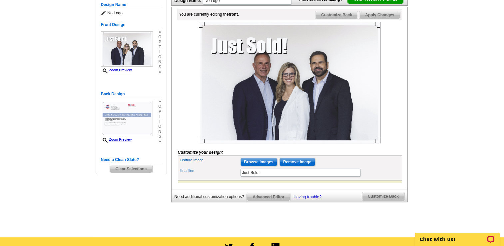
click at [340, 19] on span "Customize Back" at bounding box center [337, 15] width 42 height 8
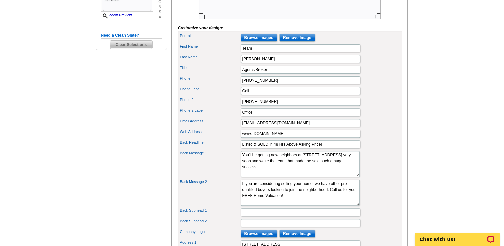
scroll to position [238, 0]
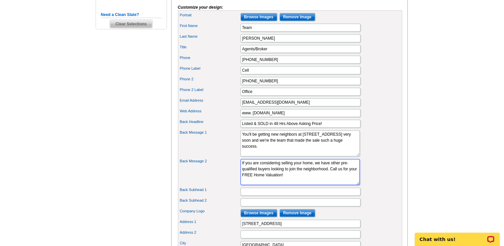
click at [315, 185] on textarea "If you are considering selling your home, I have other pre-qualified buyers loo…" at bounding box center [300, 172] width 119 height 26
click at [273, 196] on input "Back Subhead 1" at bounding box center [301, 192] width 120 height 8
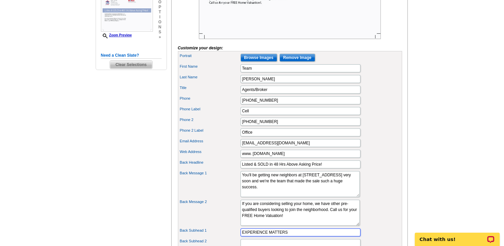
scroll to position [209, 0]
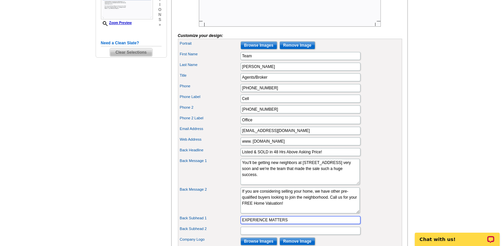
type input "EXPERIENCE MATTERS"
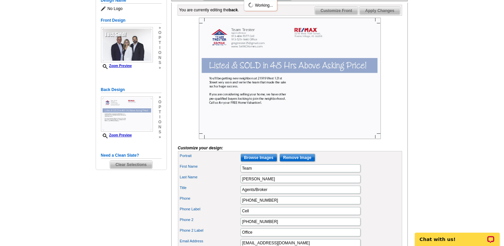
scroll to position [88, 0]
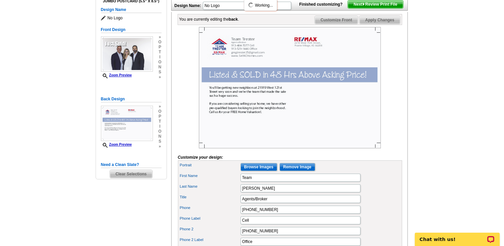
click at [355, 8] on span "Next Review Print File" at bounding box center [375, 4] width 55 height 8
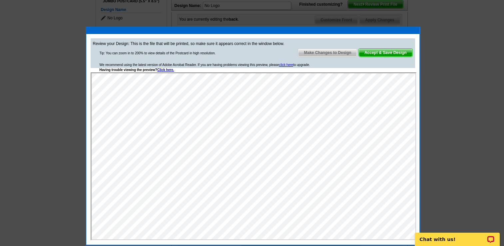
scroll to position [0, 0]
click at [323, 50] on span "Make Changes to Design" at bounding box center [327, 53] width 59 height 8
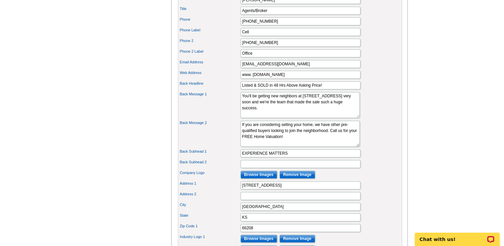
scroll to position [283, 0]
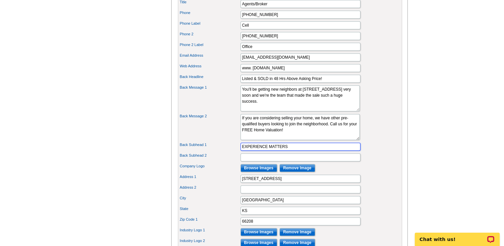
drag, startPoint x: 269, startPoint y: 155, endPoint x: 240, endPoint y: 155, distance: 29.3
click at [240, 152] on div "Back Subhead 1 EXPERIENCE MATTERS" at bounding box center [290, 146] width 222 height 11
drag, startPoint x: 290, startPoint y: 154, endPoint x: 233, endPoint y: 155, distance: 57.0
click at [233, 152] on div "Back Subhead 1 EXPERIENCE MATTERS" at bounding box center [290, 146] width 222 height 11
click at [255, 161] on input "Back Subhead 2" at bounding box center [301, 157] width 120 height 8
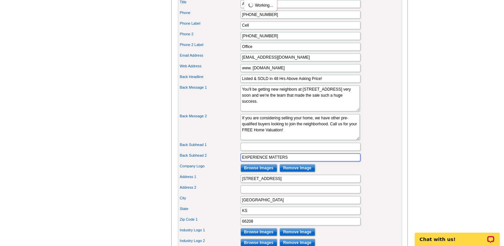
type input "EXPERIENCE MATTERS"
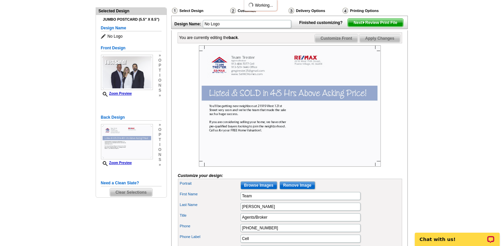
scroll to position [49, 0]
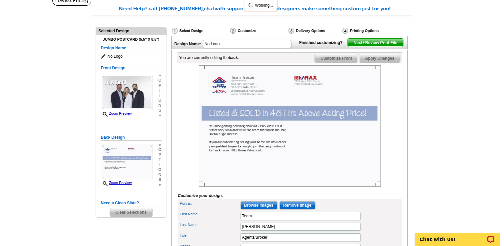
click at [360, 47] on span "Next Review Print File" at bounding box center [375, 43] width 55 height 8
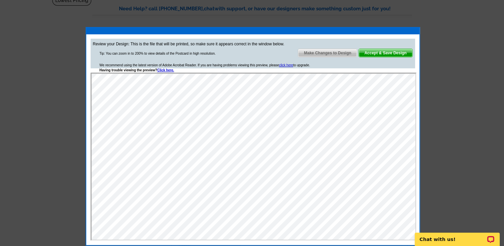
scroll to position [0, 0]
click at [319, 50] on span "Make Changes to Design" at bounding box center [327, 53] width 59 height 8
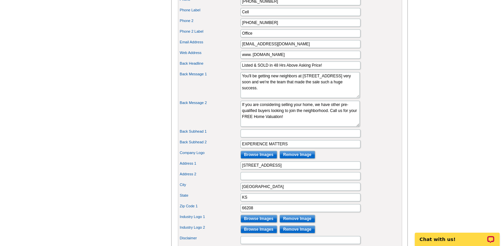
scroll to position [299, 0]
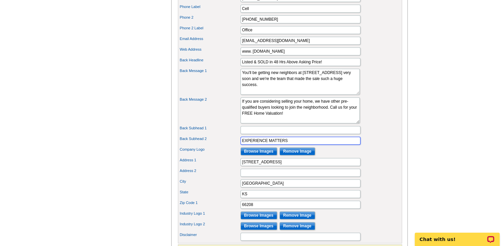
drag, startPoint x: 291, startPoint y: 150, endPoint x: 236, endPoint y: 149, distance: 55.3
click at [236, 146] on div "Back Subhead 2 EXPERIENCE MATTERS" at bounding box center [290, 140] width 222 height 11
click at [247, 134] on input "Back Subhead 1" at bounding box center [301, 130] width 120 height 8
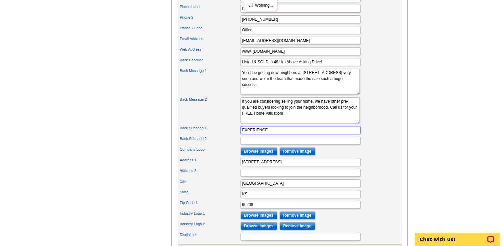
type input "EXPERIENCE"
drag, startPoint x: 251, startPoint y: 150, endPoint x: 255, endPoint y: 150, distance: 3.7
click at [254, 145] on input "Back Subhead 2" at bounding box center [301, 141] width 120 height 8
type input "MATTERS"
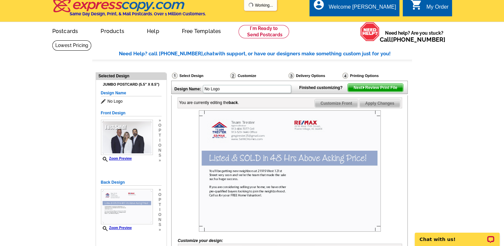
scroll to position [0, 0]
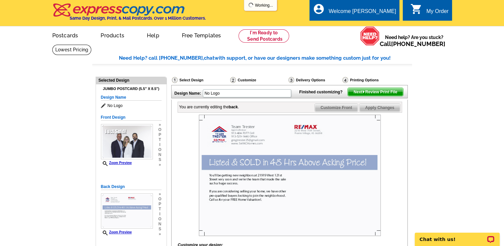
click at [359, 96] on span "Next Review Print File" at bounding box center [375, 92] width 55 height 8
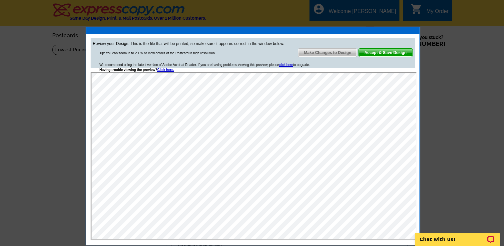
click at [320, 51] on span "Make Changes to Design" at bounding box center [327, 53] width 59 height 8
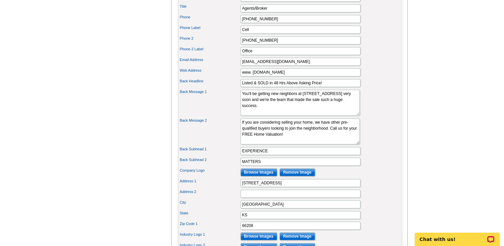
scroll to position [281, 0]
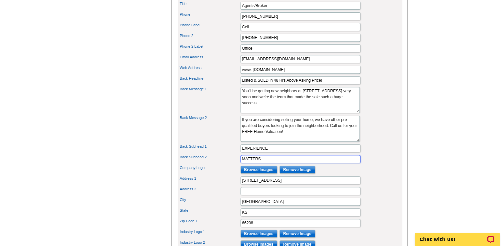
drag, startPoint x: 265, startPoint y: 168, endPoint x: 233, endPoint y: 168, distance: 31.7
click at [233, 164] on div "Back Subhead 2 MATTERS" at bounding box center [290, 159] width 222 height 11
click at [276, 152] on input "EXPERIENCE" at bounding box center [301, 148] width 120 height 8
type input "Experience Matters"
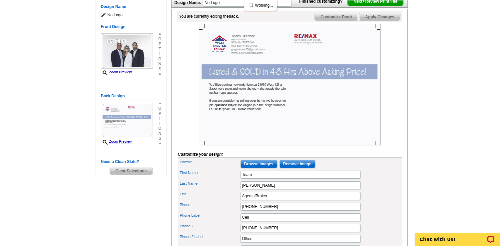
scroll to position [89, 0]
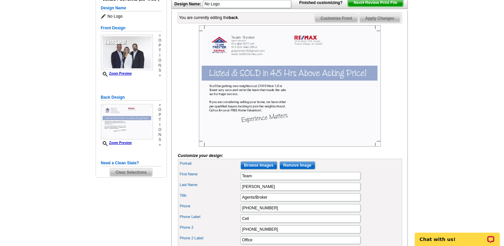
click at [359, 7] on span "Next Review Print File" at bounding box center [375, 3] width 55 height 8
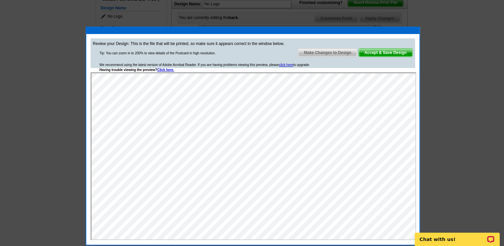
scroll to position [0, 0]
click at [329, 51] on span "Make Changes to Design" at bounding box center [327, 53] width 59 height 8
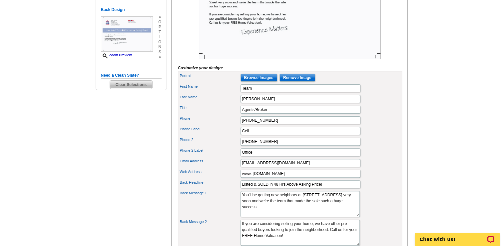
scroll to position [179, 0]
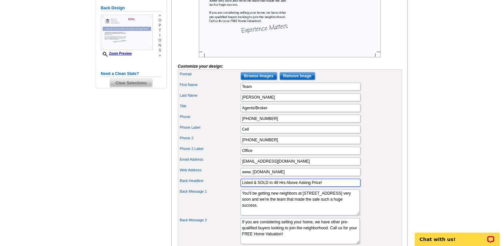
click at [321, 187] on input "Listed & SOLD in 48 Hrs Above Asking Price!" at bounding box center [301, 183] width 120 height 8
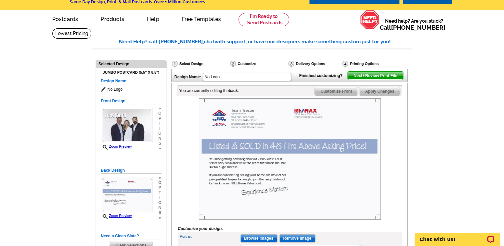
scroll to position [0, 0]
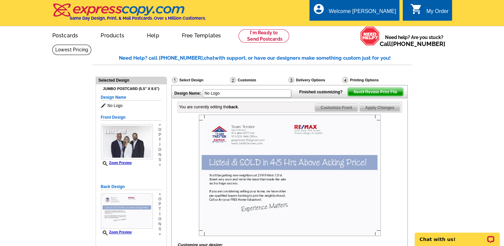
type input "Listed & SOLD in 48 Hrs Above Asking Price !"
click at [366, 96] on span "Next Review Print File" at bounding box center [375, 92] width 55 height 8
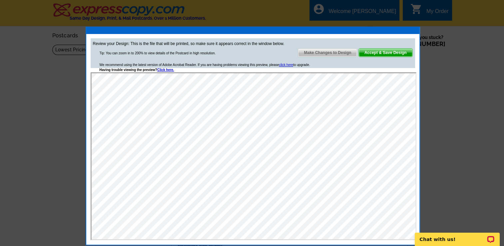
click at [316, 50] on span "Make Changes to Design" at bounding box center [327, 53] width 59 height 8
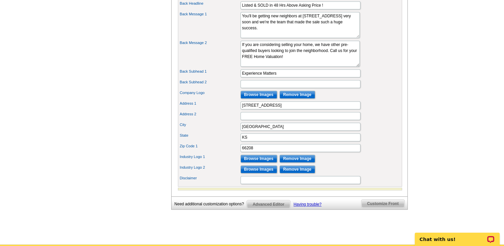
scroll to position [361, 0]
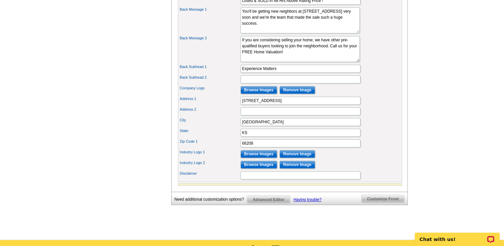
click at [271, 204] on span "Advanced Editor" at bounding box center [268, 200] width 43 height 8
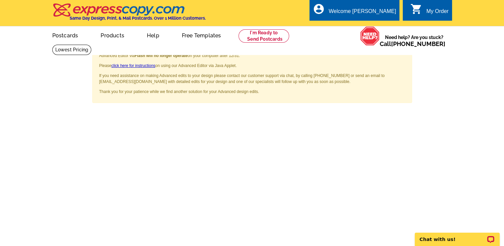
click at [402, 51] on span "×" at bounding box center [402, 52] width 5 height 9
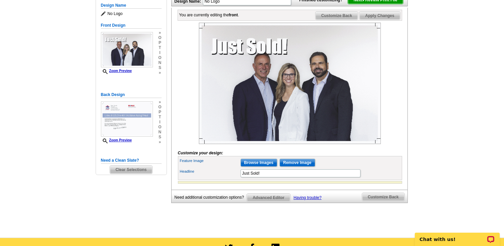
scroll to position [93, 0]
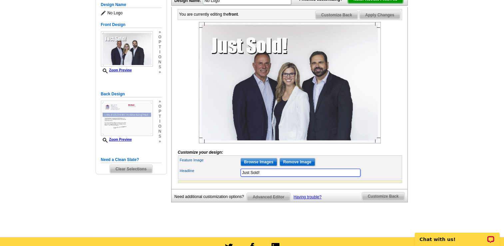
drag, startPoint x: 263, startPoint y: 182, endPoint x: 225, endPoint y: 178, distance: 37.9
click at [225, 178] on div "Headline Just Sold!" at bounding box center [290, 172] width 222 height 11
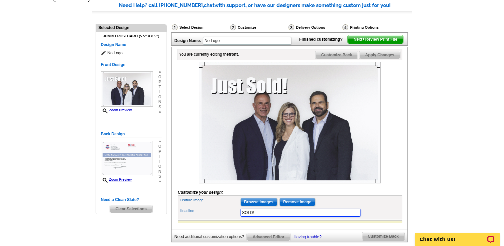
scroll to position [52, 0]
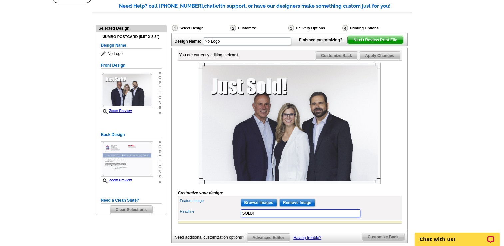
type input "SOLD!"
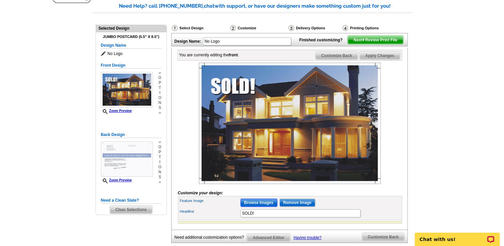
click at [252, 207] on input "Browse Images" at bounding box center [259, 203] width 37 height 8
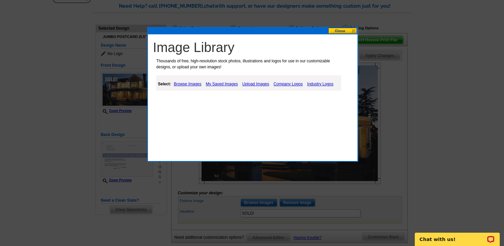
click at [226, 84] on link "My Saved Images" at bounding box center [221, 84] width 35 height 8
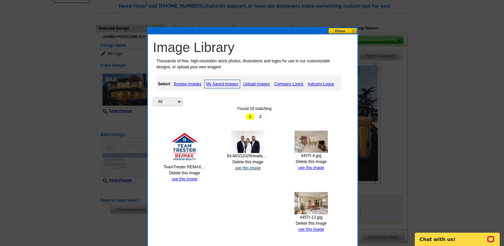
click at [242, 167] on link "use this image" at bounding box center [248, 168] width 26 height 5
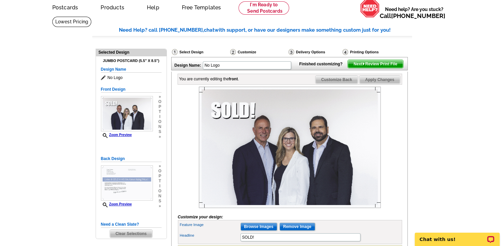
scroll to position [29, 0]
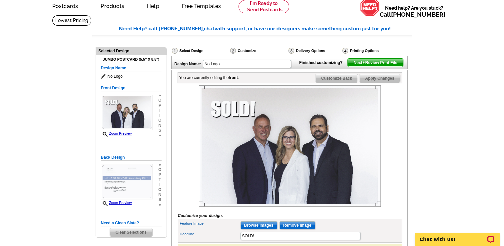
click at [337, 82] on span "Customize Back" at bounding box center [337, 78] width 42 height 8
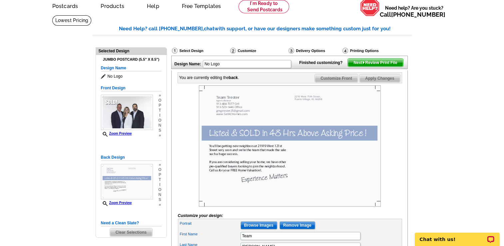
click at [367, 67] on span "Next Review Print File" at bounding box center [375, 63] width 55 height 8
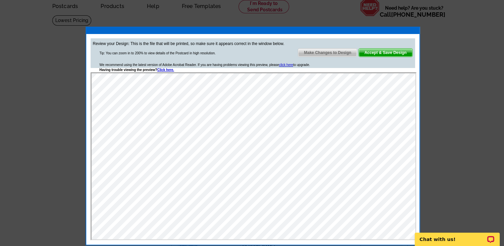
scroll to position [0, 0]
